Goal: Task Accomplishment & Management: Use online tool/utility

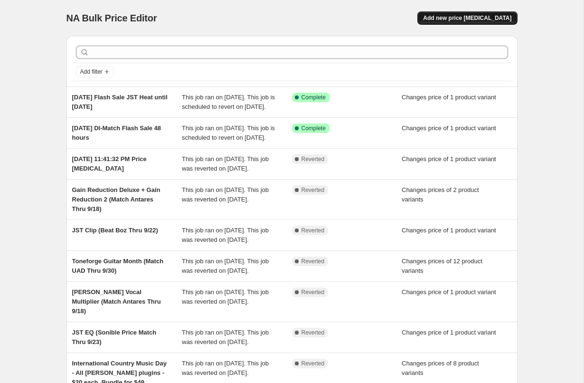
click at [446, 21] on span "Add new price [MEDICAL_DATA]" at bounding box center [467, 18] width 88 height 8
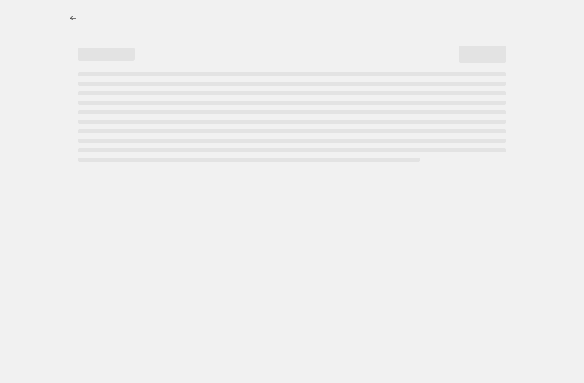
select select "percentage"
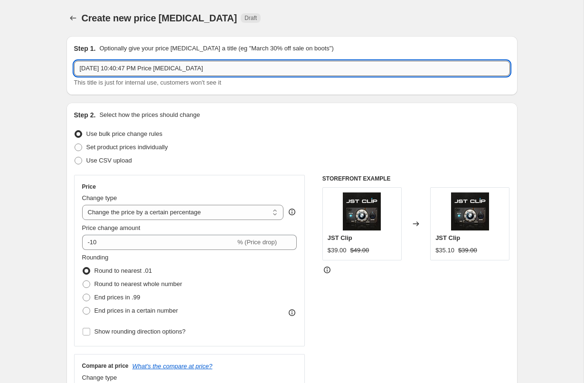
click at [166, 69] on input "[DATE] 10:40:47 PM Price [MEDICAL_DATA]" at bounding box center [292, 68] width 436 height 15
drag, startPoint x: 114, startPoint y: 69, endPoint x: 266, endPoint y: 78, distance: 151.9
click at [266, 78] on div "[DATE] 10:40:47 PM Price [MEDICAL_DATA] This title is just for internal use, cu…" at bounding box center [292, 74] width 436 height 27
type input "[DATE] JST Maximizer until [DATE]"
click at [80, 146] on span at bounding box center [79, 148] width 8 height 8
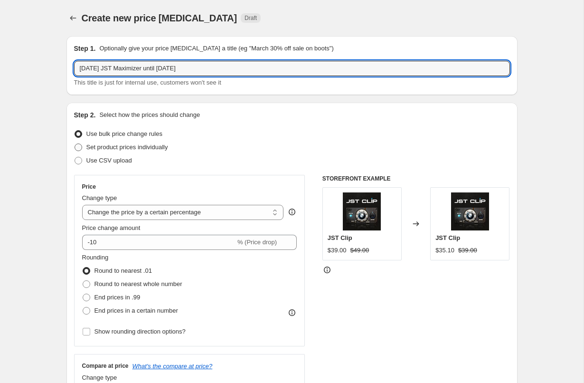
click at [75, 144] on input "Set product prices individually" at bounding box center [75, 144] width 0 height 0
radio input "true"
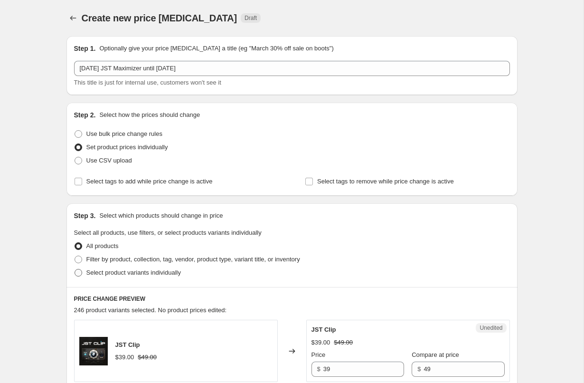
click at [81, 271] on span at bounding box center [79, 273] width 8 height 8
click at [75, 269] on input "Select product variants individually" at bounding box center [75, 269] width 0 height 0
radio input "true"
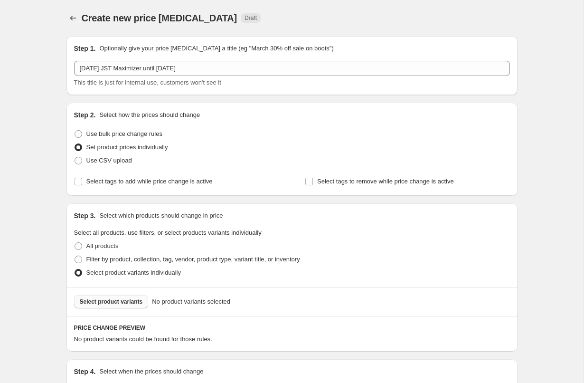
click at [118, 306] on button "Select product variants" at bounding box center [111, 301] width 75 height 13
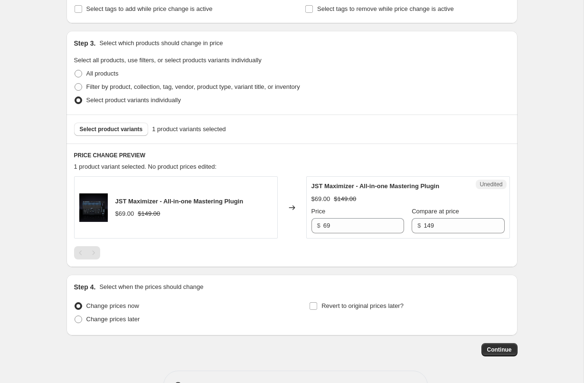
scroll to position [174, 0]
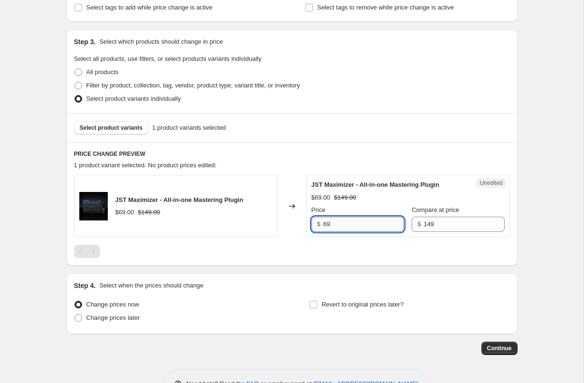
drag, startPoint x: 342, startPoint y: 224, endPoint x: 325, endPoint y: 224, distance: 17.6
click at [325, 224] on input "69" at bounding box center [364, 224] width 81 height 15
type input "39"
click at [345, 158] on div "PRICE CHANGE PREVIEW 1 product variant selected. No product prices edited: JST …" at bounding box center [292, 204] width 451 height 124
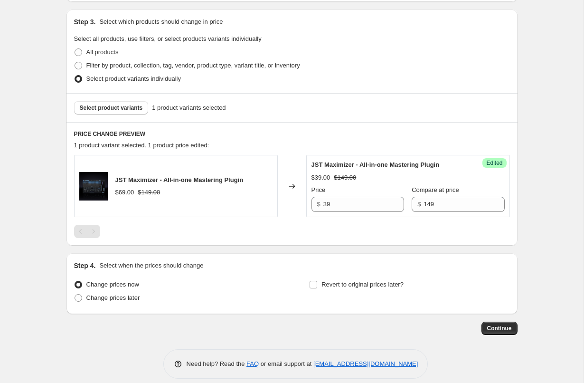
scroll to position [204, 0]
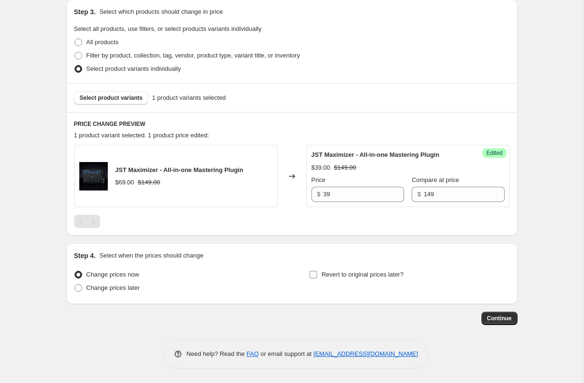
click at [316, 274] on input "Revert to original prices later?" at bounding box center [314, 275] width 8 height 8
checkbox input "true"
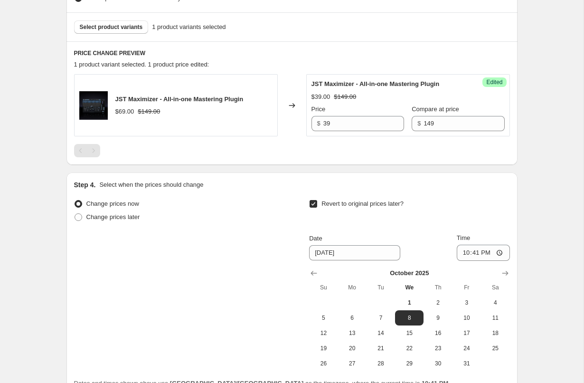
scroll to position [276, 0]
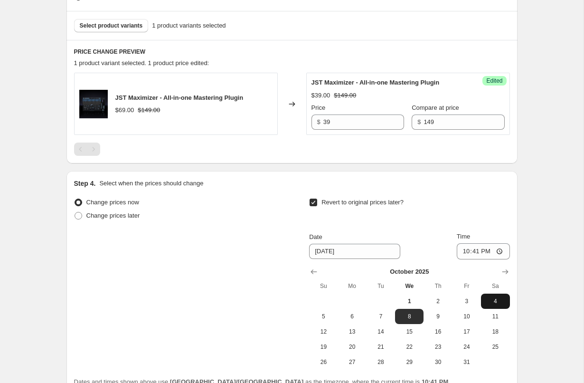
click at [493, 302] on span "4" at bounding box center [495, 301] width 21 height 8
type input "[DATE]"
click at [464, 251] on input "22:41" at bounding box center [483, 251] width 53 height 16
type input "12:00"
click at [472, 210] on div "Revert to original prices later?" at bounding box center [409, 210] width 201 height 29
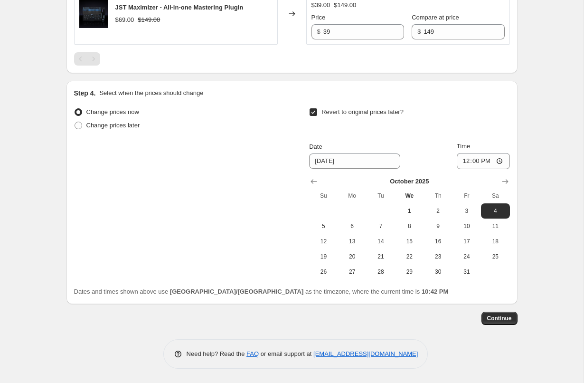
scroll to position [366, 0]
click at [506, 319] on span "Continue" at bounding box center [500, 319] width 25 height 8
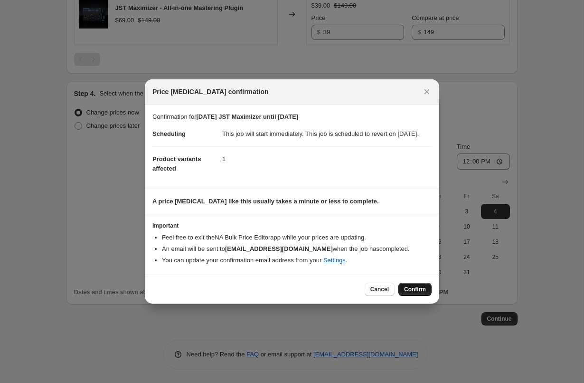
click at [418, 292] on span "Confirm" at bounding box center [415, 290] width 22 height 8
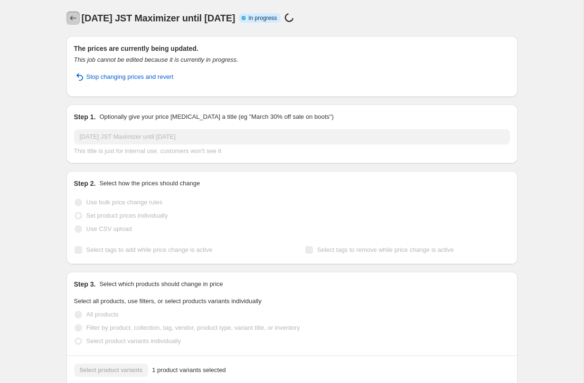
click at [71, 20] on icon "Price change jobs" at bounding box center [73, 18] width 10 height 10
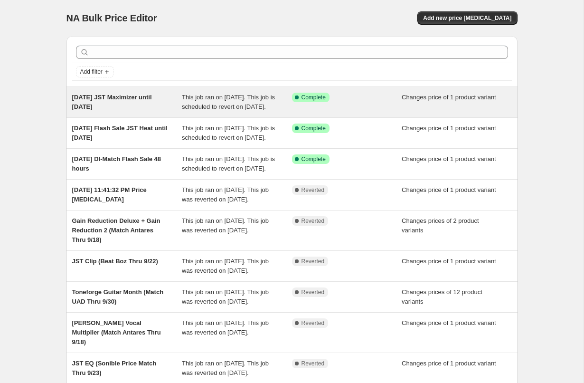
click at [84, 104] on span "[DATE] JST Maximizer until [DATE]" at bounding box center [112, 102] width 80 height 17
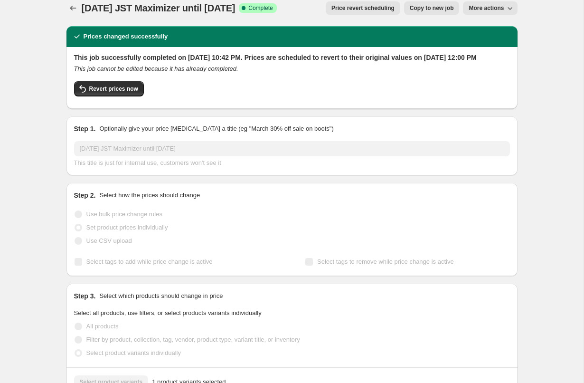
scroll to position [12, 0]
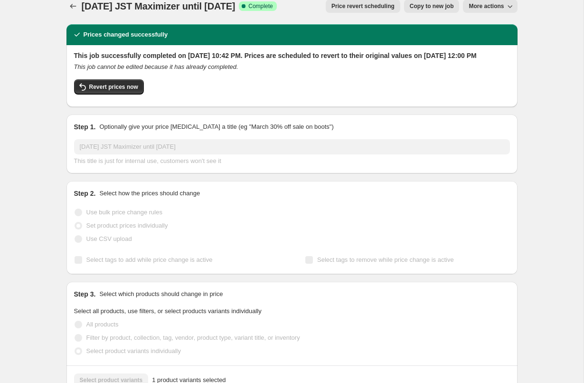
click at [513, 4] on icon "button" at bounding box center [511, 6] width 10 height 10
click at [73, 5] on icon "Price change jobs" at bounding box center [73, 6] width 10 height 10
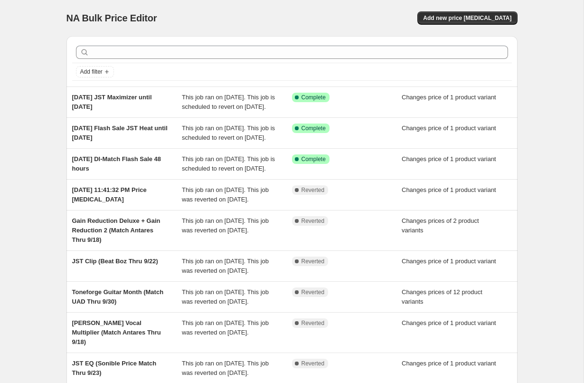
click at [56, 44] on div "NA Bulk Price Editor. This page is ready NA Bulk Price Editor Add new price [ME…" at bounding box center [292, 259] width 474 height 518
